Goal: Contribute content

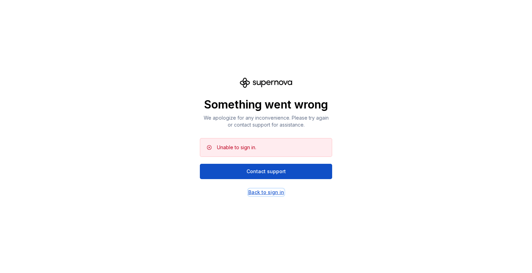
click at [257, 193] on div "Back to sign in" at bounding box center [266, 192] width 36 height 7
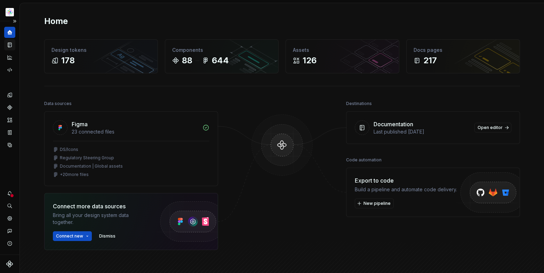
click at [9, 44] on icon "Documentation" at bounding box center [10, 45] width 3 height 4
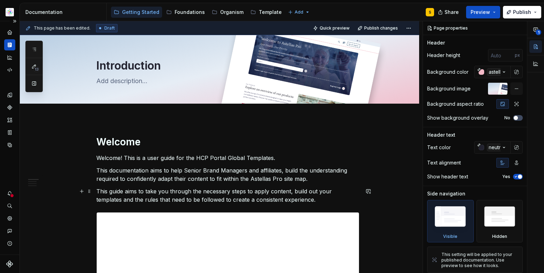
click at [286, 188] on p "This guide aims to take you through the necessary steps to apply content, build…" at bounding box center [227, 195] width 263 height 17
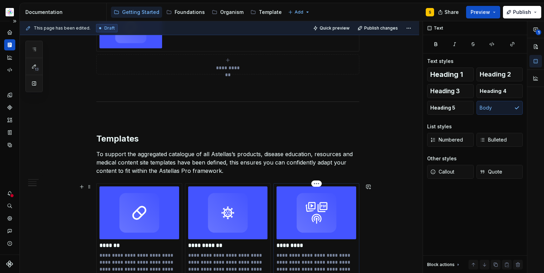
scroll to position [639, 0]
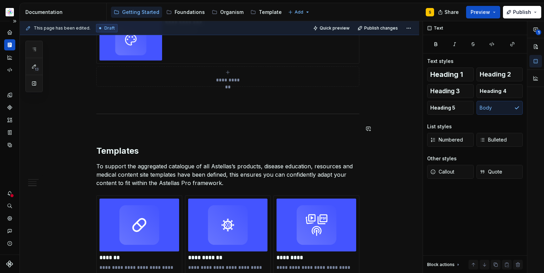
click at [151, 100] on p at bounding box center [227, 99] width 263 height 8
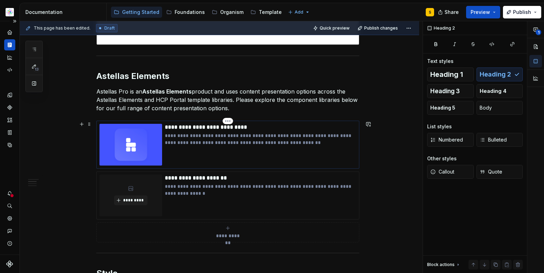
scroll to position [308, 0]
click at [131, 150] on img at bounding box center [131, 145] width 63 height 42
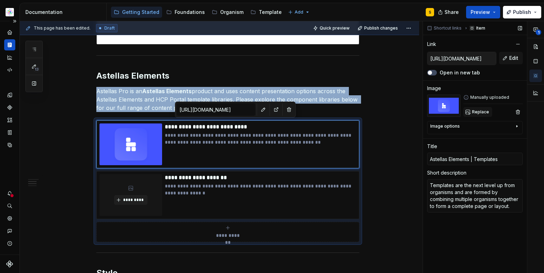
click at [475, 109] on span "Replace" at bounding box center [480, 112] width 17 height 6
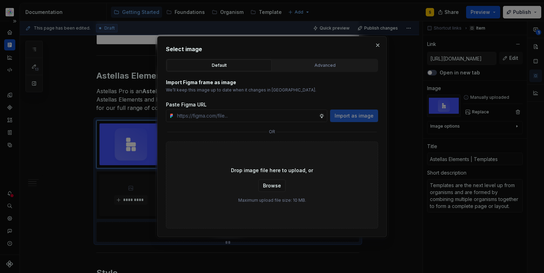
type textarea "*"
type input "[URL][DOMAIN_NAME]"
click at [356, 117] on span "Import as image" at bounding box center [354, 115] width 39 height 7
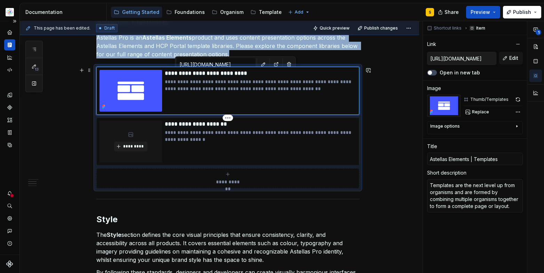
scroll to position [366, 0]
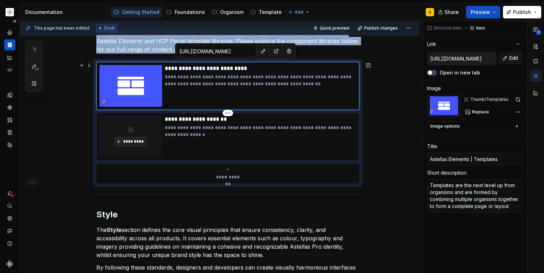
type textarea "*"
type input "[URL][DOMAIN_NAME]"
click at [139, 139] on span "*********" at bounding box center [133, 142] width 21 height 6
type textarea "*"
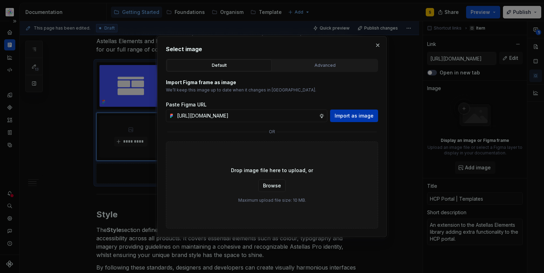
scroll to position [0, 191]
type input "[URL][DOMAIN_NAME]"
click at [351, 117] on span "Import as image" at bounding box center [354, 115] width 39 height 7
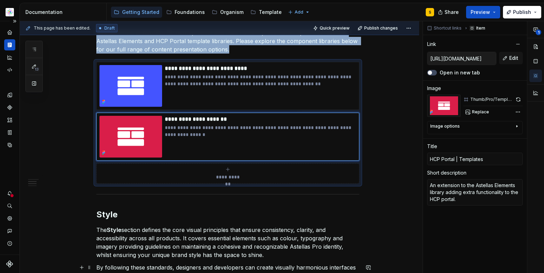
type textarea "*"
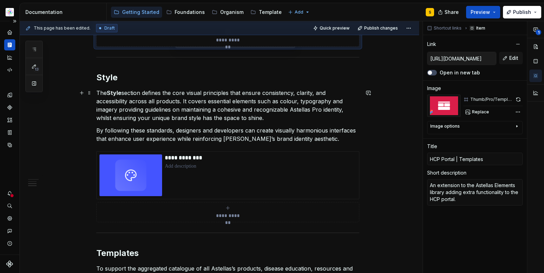
scroll to position [505, 0]
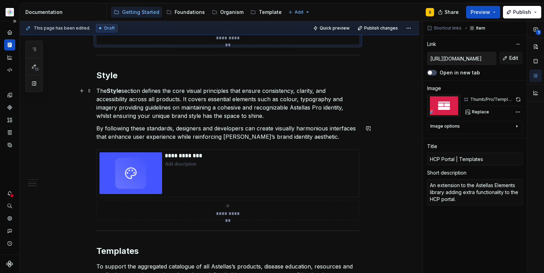
click at [280, 115] on p "The Style section defines the core visual principles that ensure consistency, c…" at bounding box center [227, 103] width 263 height 33
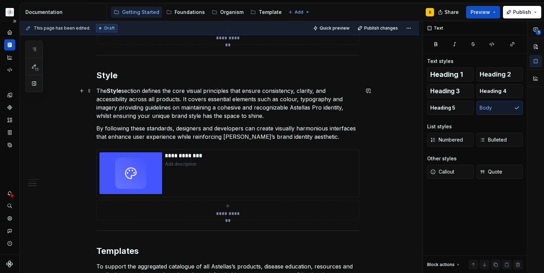
drag, startPoint x: 193, startPoint y: 103, endPoint x: 197, endPoint y: 101, distance: 3.7
click at [193, 103] on p "The Style section defines the core visual principles that ensure consistency, c…" at bounding box center [227, 103] width 263 height 33
click at [192, 178] on div "**********" at bounding box center [260, 173] width 191 height 42
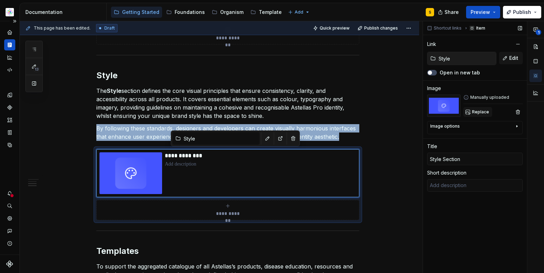
click at [479, 111] on span "Replace" at bounding box center [480, 112] width 17 height 6
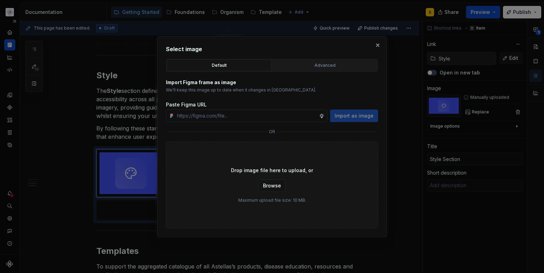
click at [379, 45] on button "button" at bounding box center [378, 45] width 10 height 10
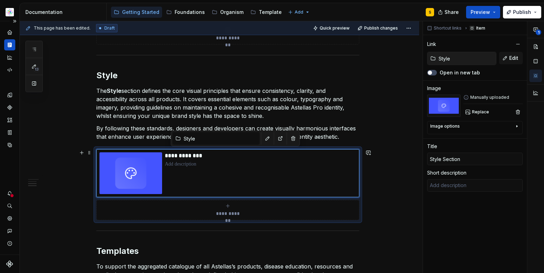
click at [377, 161] on div "**********" at bounding box center [220, 87] width 400 height 947
click at [324, 138] on p "By following these standards, designers and developers can create visually harm…" at bounding box center [227, 132] width 263 height 17
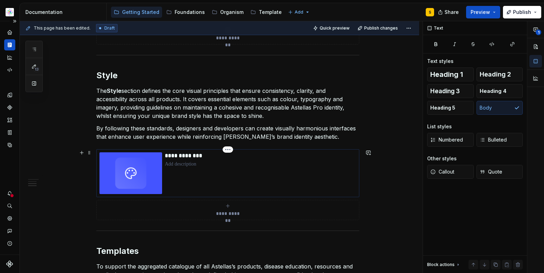
click at [178, 159] on p "**********" at bounding box center [260, 155] width 191 height 7
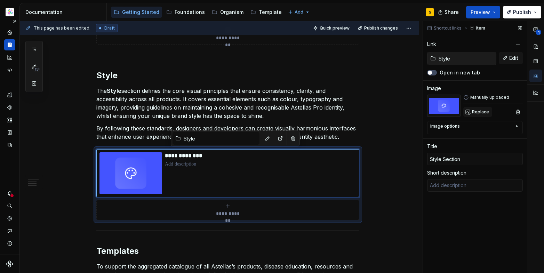
click at [478, 112] on span "Replace" at bounding box center [480, 112] width 17 height 6
type textarea "*"
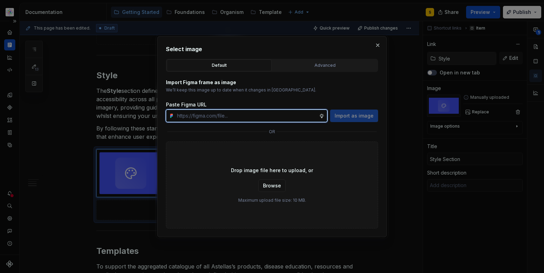
paste input "[URL][DOMAIN_NAME]"
type input "[URL][DOMAIN_NAME]"
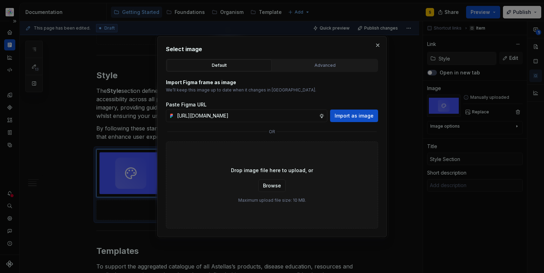
click at [361, 117] on span "Import as image" at bounding box center [354, 115] width 39 height 7
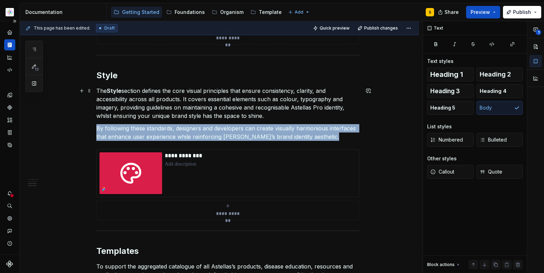
click at [240, 107] on p "The Style section defines the core visual principles that ensure consistency, c…" at bounding box center [227, 103] width 263 height 33
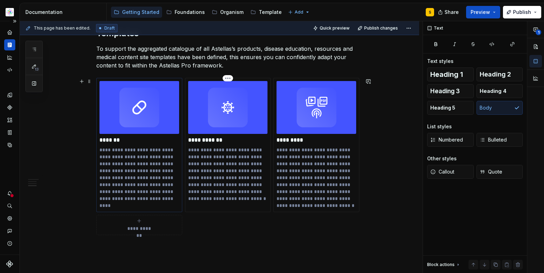
scroll to position [728, 0]
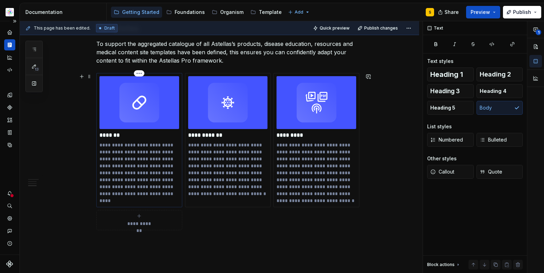
click at [159, 126] on img at bounding box center [140, 102] width 80 height 53
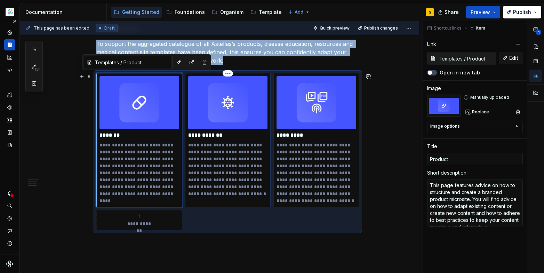
type textarea "*"
type input "Templates / Therapy Area"
type input "Therapy Area"
type textarea "This page contains information how to use the templates for any unbranded conte…"
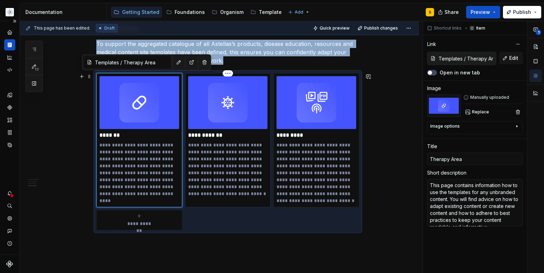
drag, startPoint x: 236, startPoint y: 112, endPoint x: 256, endPoint y: 117, distance: 21.0
click at [235, 112] on img at bounding box center [228, 102] width 80 height 53
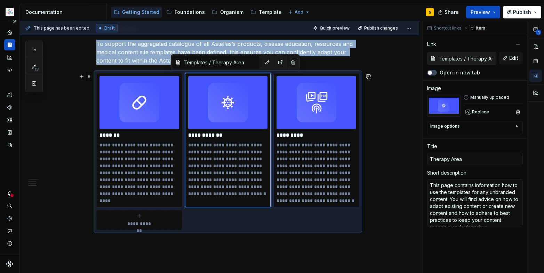
type textarea "*"
type input "Templates / Resources"
type input "Resources"
type textarea "The following document will guide you on how to adapt your brand when adapting …"
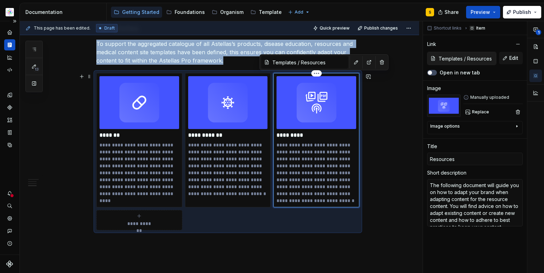
click at [304, 118] on img at bounding box center [317, 102] width 80 height 53
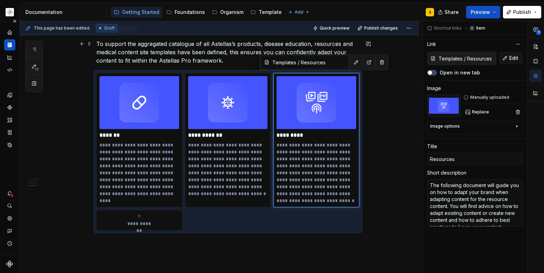
click at [152, 55] on p "To support the aggregated catalogue of all Astellas’s products, disease educati…" at bounding box center [227, 52] width 263 height 25
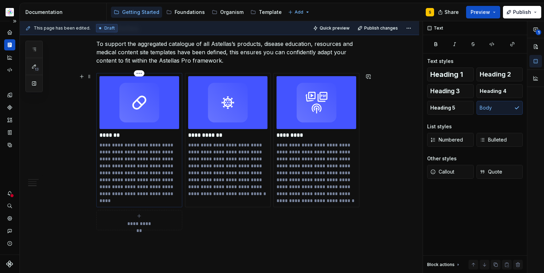
click at [142, 126] on img at bounding box center [140, 102] width 80 height 53
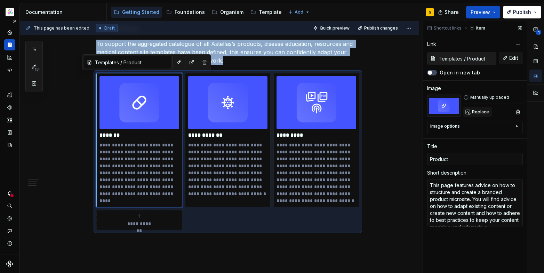
click at [478, 110] on span "Replace" at bounding box center [480, 112] width 17 height 6
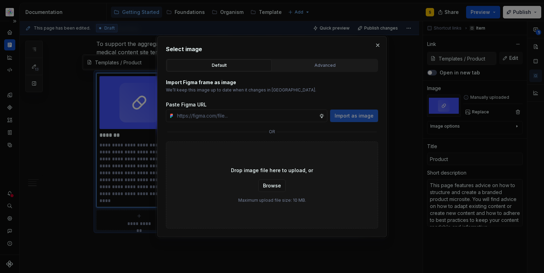
type textarea "*"
type input "[URL][DOMAIN_NAME]"
click at [358, 117] on span "Import as image" at bounding box center [354, 115] width 39 height 7
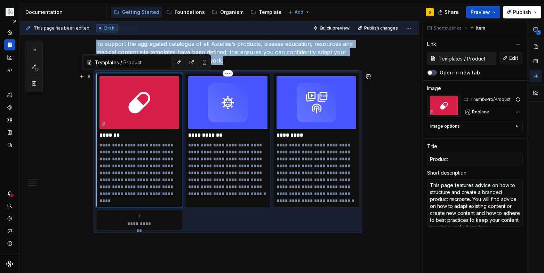
click at [227, 107] on img at bounding box center [228, 102] width 80 height 53
type textarea "*"
type input "Templates / Therapy Area"
type input "Therapy Area"
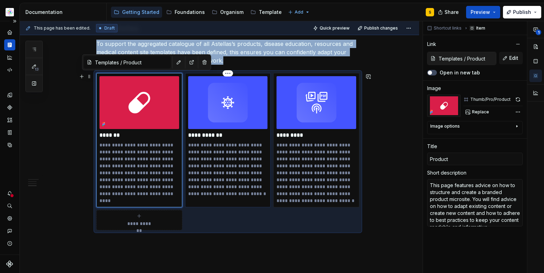
type textarea "This page contains information how to use the templates for any unbranded conte…"
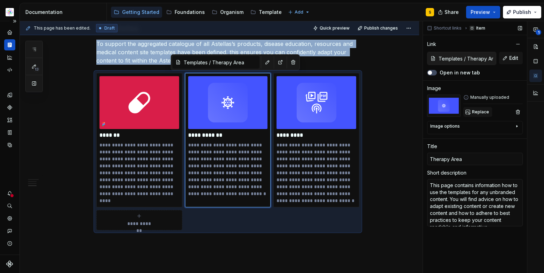
click at [477, 114] on span "Replace" at bounding box center [480, 112] width 17 height 6
type textarea "*"
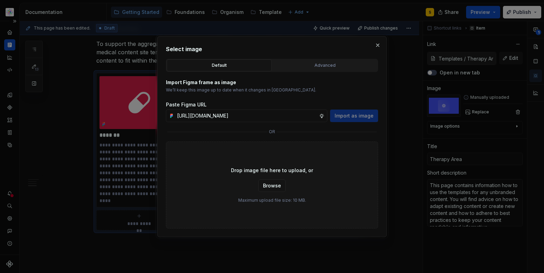
scroll to position [0, 183]
type input "[URL][DOMAIN_NAME]"
click at [348, 113] on span "Import as image" at bounding box center [354, 115] width 39 height 7
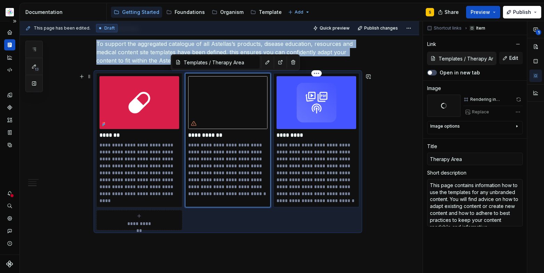
type textarea "*"
type input "Templates / Resources"
type input "Resources"
type textarea "The following document will guide you on how to adapt your brand when adapting …"
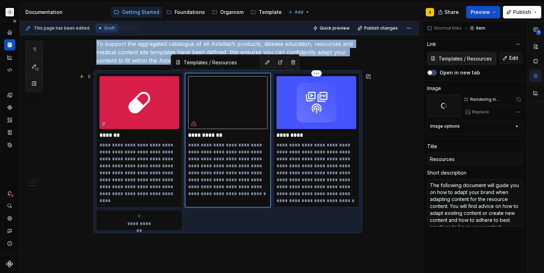
click at [312, 101] on img at bounding box center [317, 102] width 80 height 53
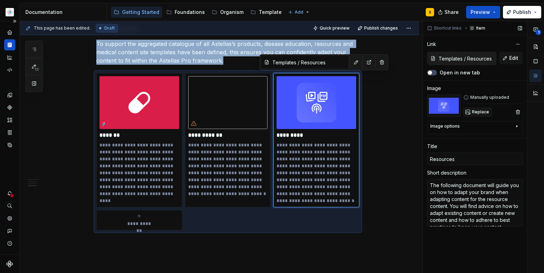
click at [476, 111] on span "Replace" at bounding box center [480, 112] width 17 height 6
type textarea "*"
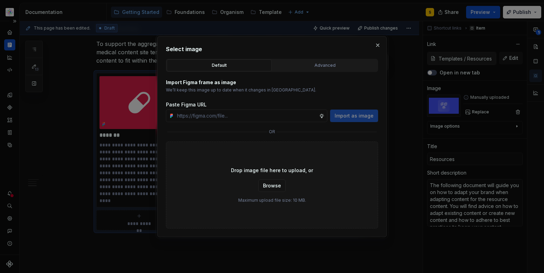
type input "[URL][DOMAIN_NAME]"
click at [345, 115] on span "Import as image" at bounding box center [354, 115] width 39 height 7
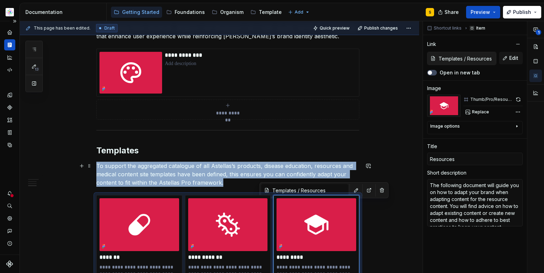
scroll to position [596, 0]
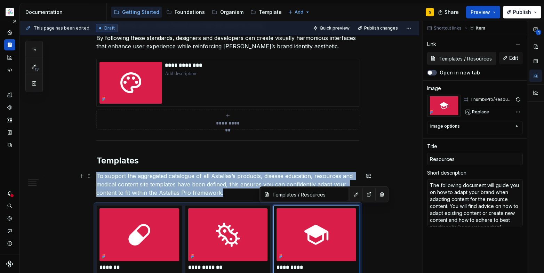
click at [203, 178] on p "To support the aggregated catalogue of all Astellas’s products, disease educati…" at bounding box center [227, 184] width 263 height 25
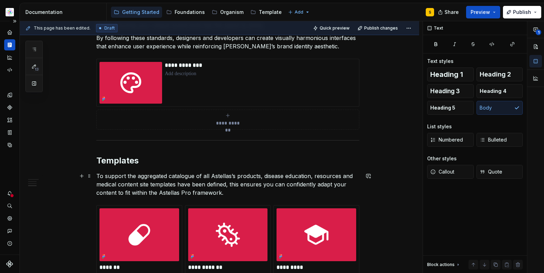
click at [234, 192] on p "To support the aggregated catalogue of all Astellas’s products, disease educati…" at bounding box center [227, 184] width 263 height 25
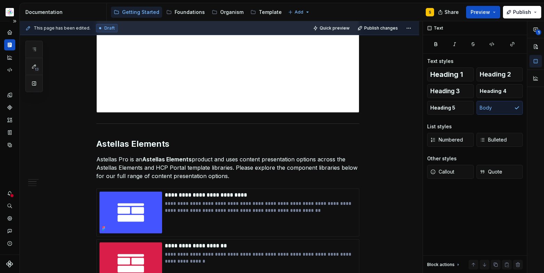
scroll to position [0, 0]
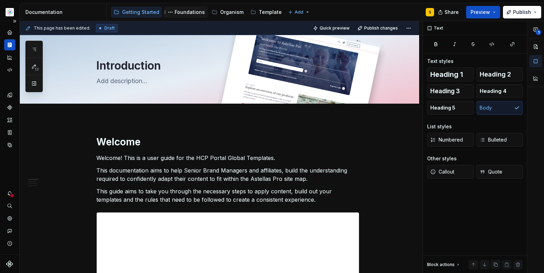
click at [177, 11] on div "Foundations" at bounding box center [190, 12] width 30 height 7
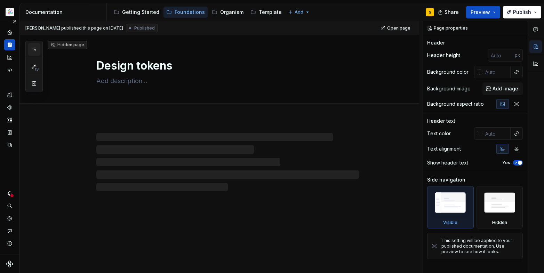
click at [34, 46] on button "button" at bounding box center [34, 49] width 13 height 13
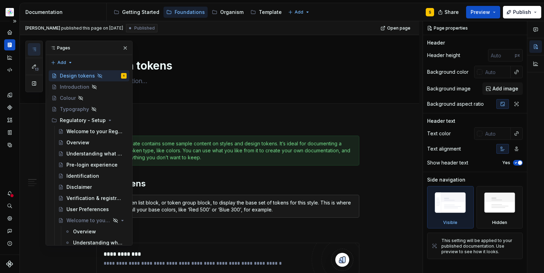
drag, startPoint x: 33, startPoint y: 45, endPoint x: 41, endPoint y: 42, distance: 7.9
click at [33, 45] on button "button" at bounding box center [34, 49] width 13 height 13
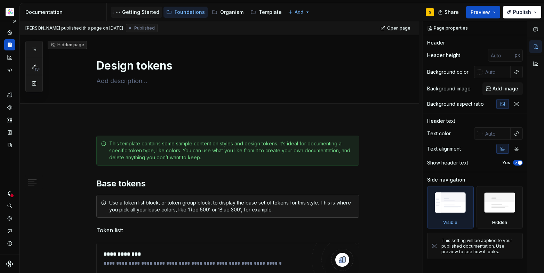
click at [138, 9] on div "Getting Started" at bounding box center [140, 12] width 37 height 7
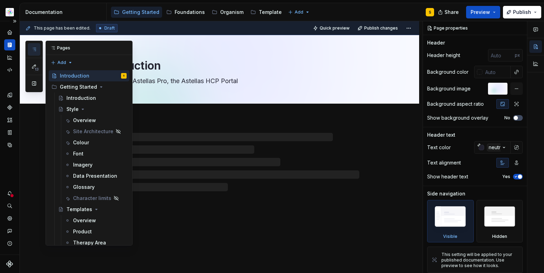
click at [36, 48] on icon "button" at bounding box center [34, 50] width 6 height 6
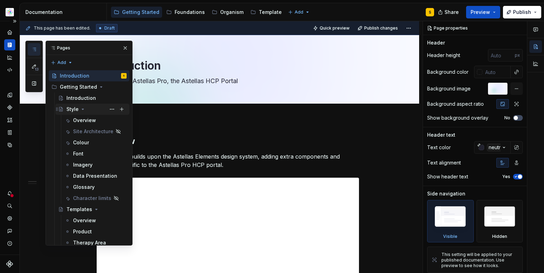
click at [72, 108] on div "Style" at bounding box center [72, 109] width 12 height 7
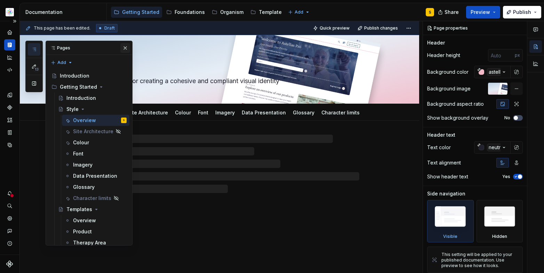
click at [122, 49] on button "button" at bounding box center [125, 48] width 10 height 10
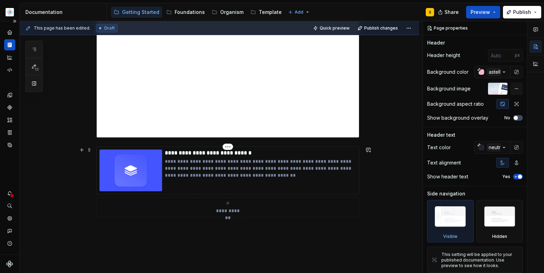
scroll to position [270, 0]
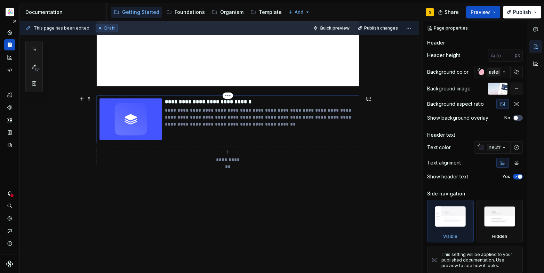
click at [211, 120] on p "**********" at bounding box center [260, 117] width 191 height 21
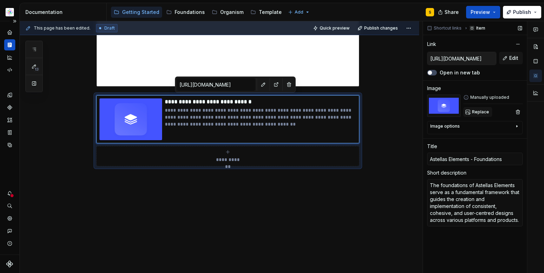
click at [473, 111] on span "Replace" at bounding box center [480, 112] width 17 height 6
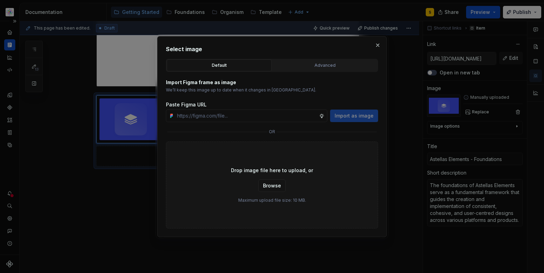
type textarea "*"
type input "[URL][DOMAIN_NAME]"
click at [356, 115] on span "Import as image" at bounding box center [354, 115] width 39 height 7
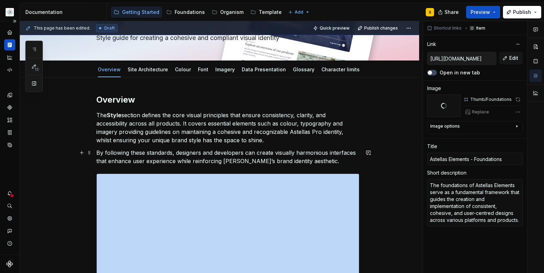
scroll to position [0, 0]
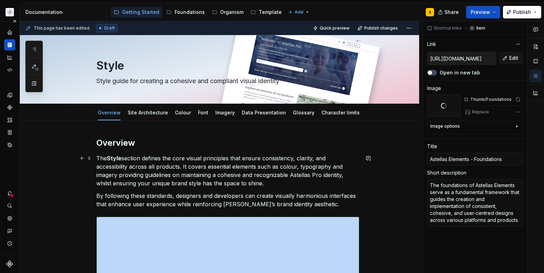
click at [326, 160] on p "The Style section defines the core visual principles that ensure consistency, c…" at bounding box center [227, 170] width 263 height 33
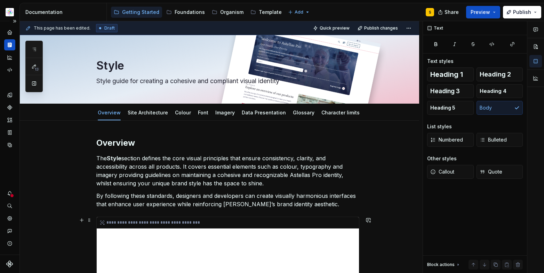
type textarea "*"
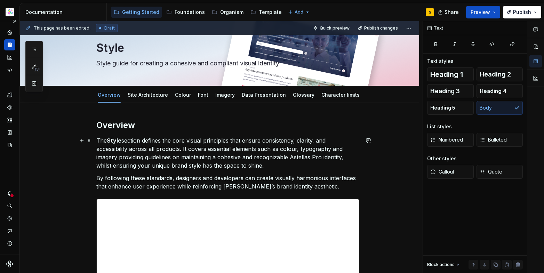
scroll to position [18, 0]
click at [279, 156] on p "The Style section defines the core visual principles that ensure consistency, c…" at bounding box center [227, 152] width 263 height 33
type textarea "*"
